Goal: Task Accomplishment & Management: Use online tool/utility

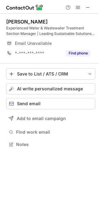
scroll to position [140, 99]
click at [89, 5] on span at bounding box center [88, 7] width 5 height 5
